Goal: Find specific page/section: Find specific page/section

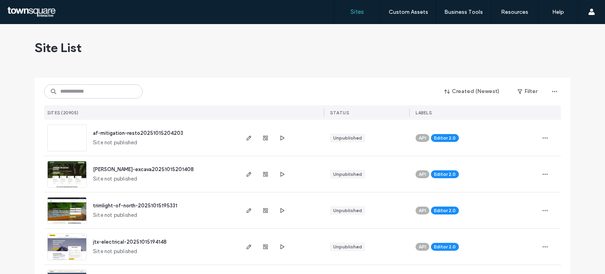
click at [78, 87] on input at bounding box center [93, 91] width 98 height 14
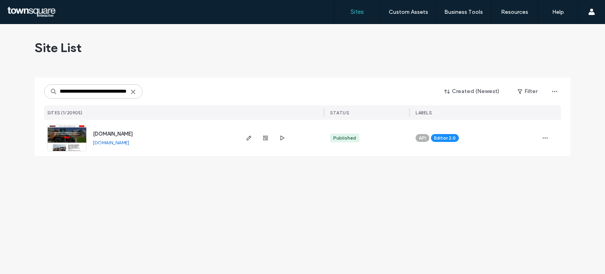
type input "**********"
click at [65, 139] on img at bounding box center [67, 152] width 39 height 54
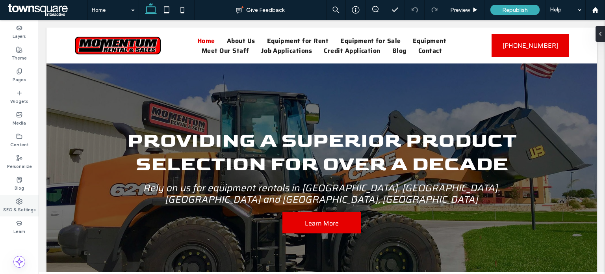
click at [19, 211] on label "SEO & Settings" at bounding box center [19, 208] width 33 height 9
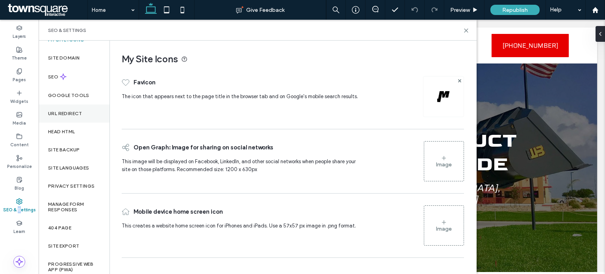
scroll to position [14, 0]
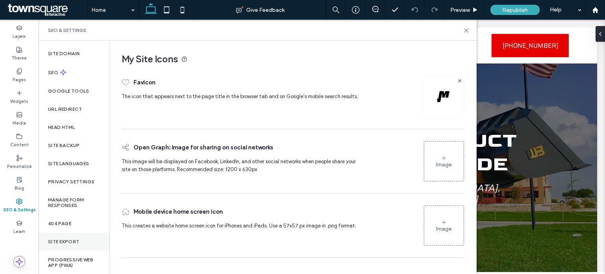
click at [65, 237] on div "Site Export" at bounding box center [74, 241] width 71 height 18
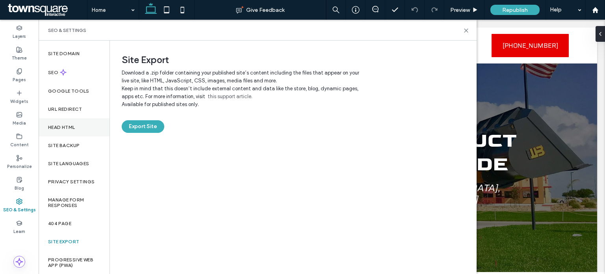
click at [70, 129] on label "Head HTML" at bounding box center [61, 127] width 27 height 6
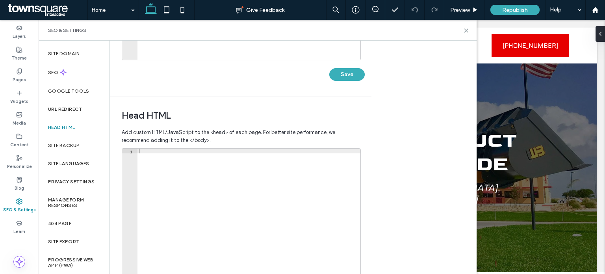
scroll to position [265, 0]
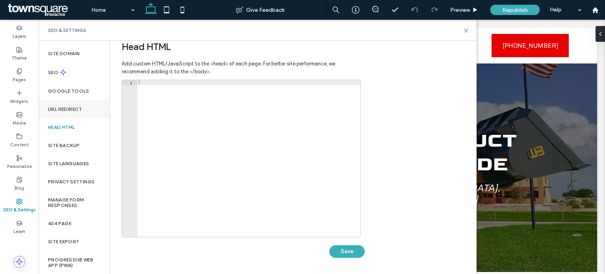
click at [63, 106] on label "URL Redirect" at bounding box center [65, 109] width 34 height 6
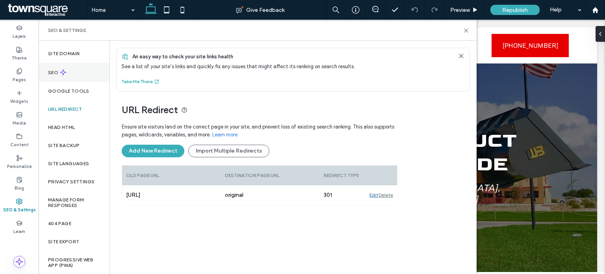
click at [79, 75] on div "SEO" at bounding box center [74, 72] width 71 height 19
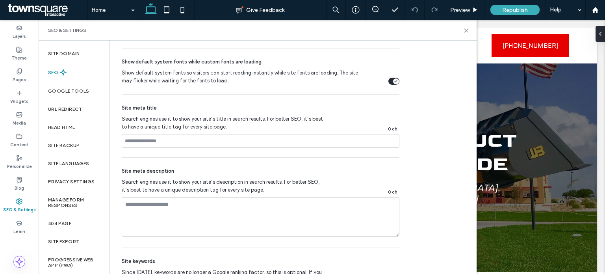
scroll to position [377, 0]
